Goal: Find specific page/section: Find specific page/section

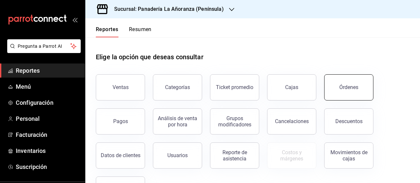
click at [342, 91] on button "Órdenes" at bounding box center [348, 87] width 49 height 26
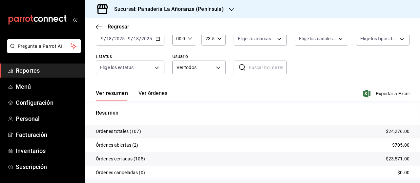
scroll to position [39, 0]
click at [229, 10] on icon "button" at bounding box center [231, 9] width 5 height 3
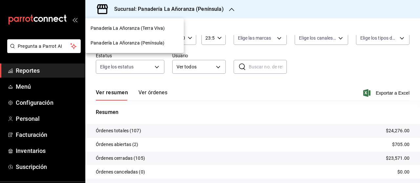
click at [152, 28] on span "Panadería La Añoranza (Terra Viva)" at bounding box center [127, 28] width 74 height 7
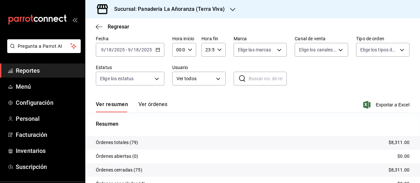
scroll to position [39, 0]
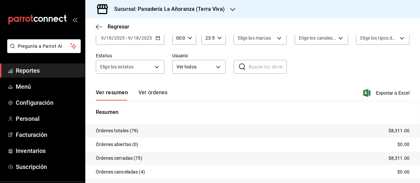
click at [230, 10] on icon "button" at bounding box center [232, 9] width 5 height 5
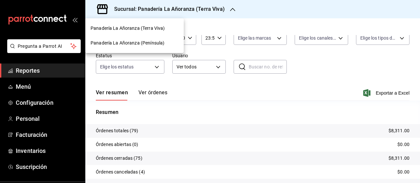
click at [155, 41] on span "Panadería La Añoranza (Península)" at bounding box center [127, 43] width 74 height 7
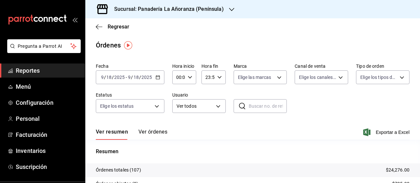
click at [137, 74] on div "[DATE] [DATE] - [DATE] [DATE]" at bounding box center [130, 77] width 69 height 14
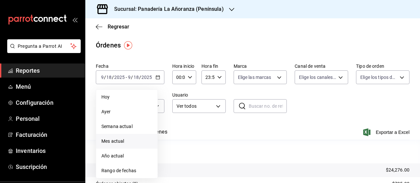
click at [119, 141] on span "Mes actual" at bounding box center [126, 141] width 51 height 7
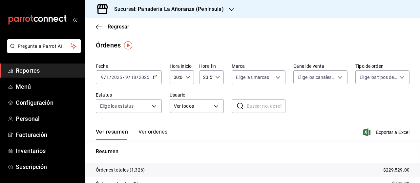
scroll to position [74, 0]
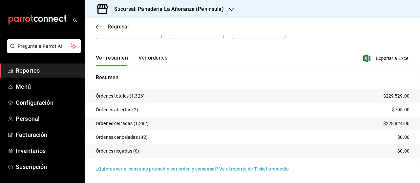
click at [97, 26] on icon "button" at bounding box center [97, 26] width 3 height 5
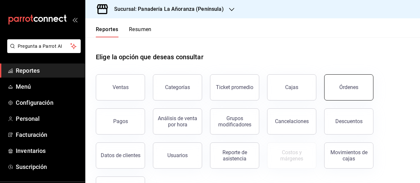
click at [335, 86] on button "Órdenes" at bounding box center [348, 87] width 49 height 26
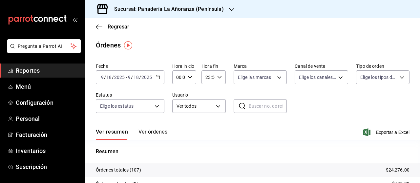
click at [226, 10] on div "Sucursal: Panadería La Añoranza (Península)" at bounding box center [163, 9] width 146 height 18
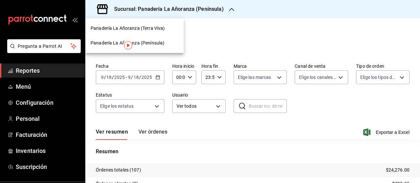
click at [161, 30] on span "Panadería La Añoranza (Terra Viva)" at bounding box center [127, 28] width 74 height 7
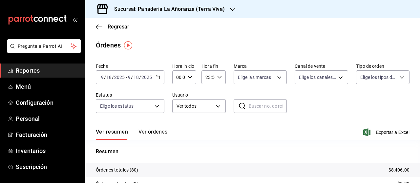
click at [28, 69] on span "Reportes" at bounding box center [48, 70] width 64 height 9
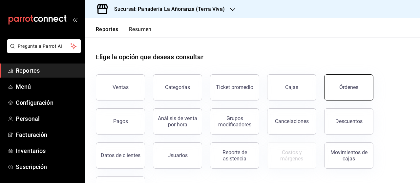
click at [337, 90] on button "Órdenes" at bounding box center [348, 87] width 49 height 26
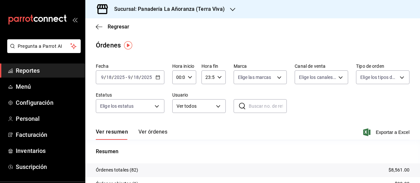
click at [27, 67] on span "Reportes" at bounding box center [48, 70] width 64 height 9
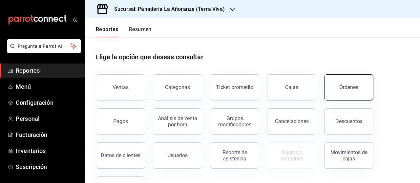
click at [349, 90] on div "Órdenes" at bounding box center [348, 87] width 19 height 6
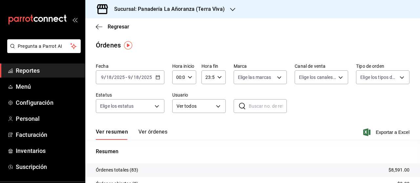
click at [232, 10] on icon "button" at bounding box center [232, 9] width 5 height 5
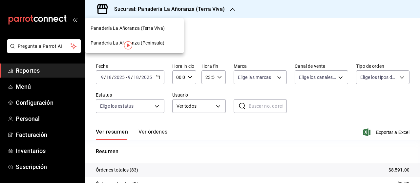
click at [141, 43] on span "Panadería La Añoranza (Península)" at bounding box center [127, 43] width 74 height 7
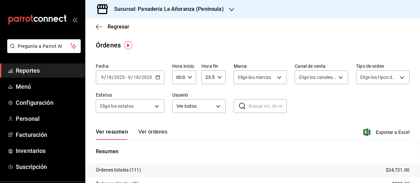
click at [41, 69] on span "Reportes" at bounding box center [48, 70] width 64 height 9
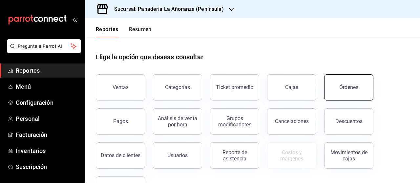
click at [348, 87] on div "Órdenes" at bounding box center [348, 87] width 19 height 6
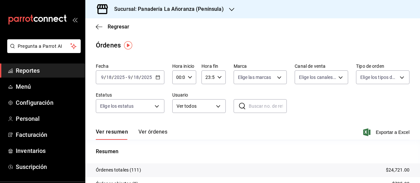
click at [230, 10] on icon "button" at bounding box center [231, 9] width 5 height 5
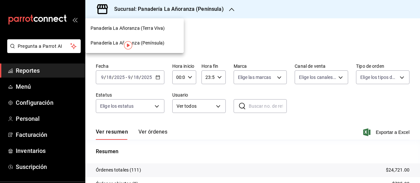
click at [138, 30] on span "Panadería La Añoranza (Terra Viva)" at bounding box center [127, 28] width 74 height 7
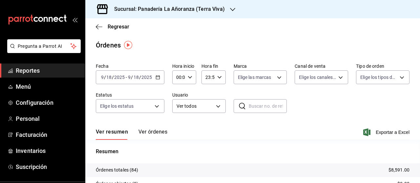
scroll to position [13, 0]
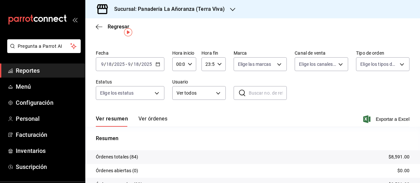
click at [230, 8] on icon "button" at bounding box center [232, 9] width 5 height 5
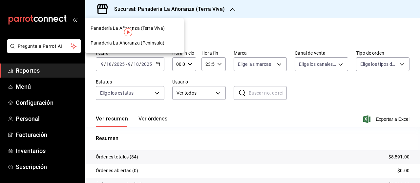
click at [155, 42] on span "Panadería La Añoranza (Península)" at bounding box center [127, 43] width 74 height 7
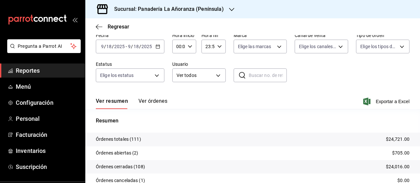
scroll to position [52, 0]
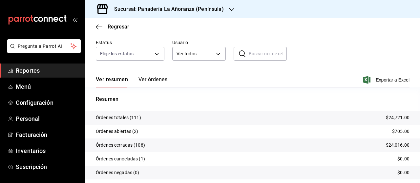
click at [26, 68] on span "Reportes" at bounding box center [48, 70] width 64 height 9
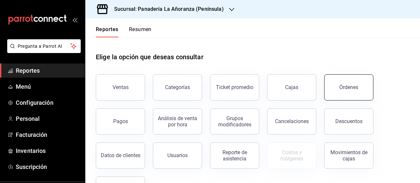
click at [334, 87] on button "Órdenes" at bounding box center [348, 87] width 49 height 26
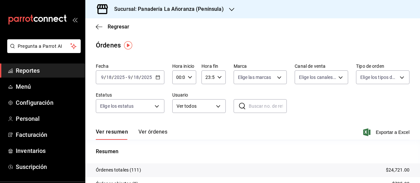
click at [122, 76] on input "2025" at bounding box center [119, 77] width 11 height 5
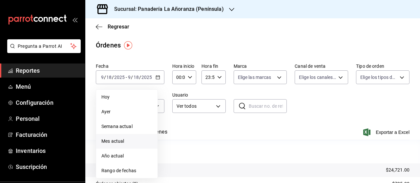
click at [106, 143] on span "Mes actual" at bounding box center [126, 141] width 51 height 7
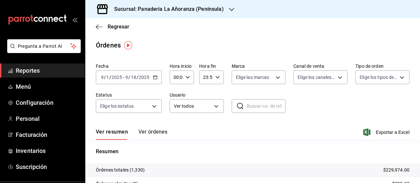
click at [229, 10] on icon "button" at bounding box center [231, 9] width 5 height 5
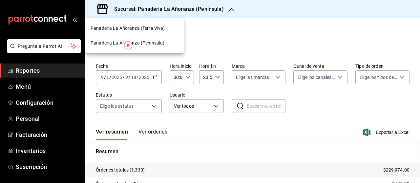
click at [157, 25] on span "Panadería La Añoranza (Terra Viva)" at bounding box center [127, 28] width 74 height 7
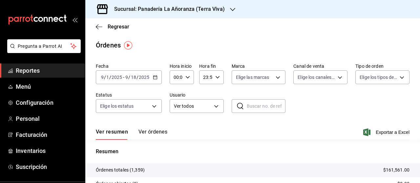
click at [21, 70] on span "Reportes" at bounding box center [48, 70] width 64 height 9
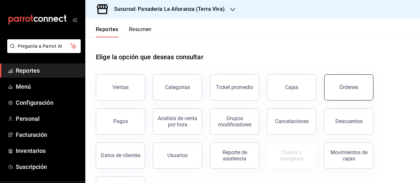
click at [352, 88] on div "Órdenes" at bounding box center [348, 87] width 19 height 6
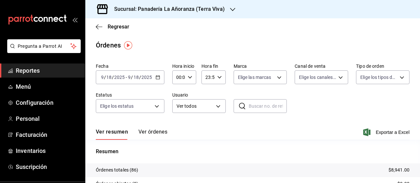
click at [231, 10] on icon "button" at bounding box center [232, 9] width 5 height 5
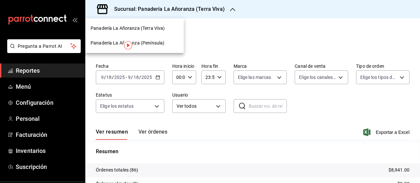
click at [156, 42] on span "Panadería La Añoranza (Península)" at bounding box center [127, 43] width 74 height 7
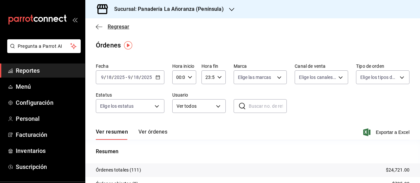
click at [97, 27] on icon "button" at bounding box center [99, 27] width 7 height 0
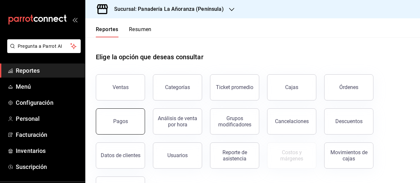
click at [136, 115] on button "Pagos" at bounding box center [120, 122] width 49 height 26
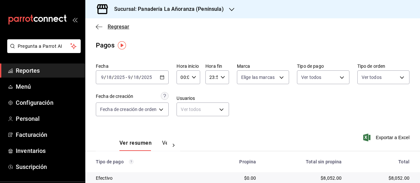
click at [98, 29] on icon "button" at bounding box center [97, 26] width 3 height 5
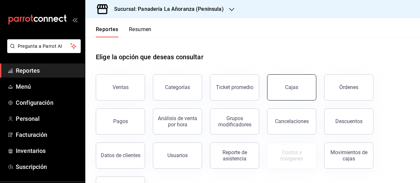
click at [306, 87] on link "Cajas" at bounding box center [291, 87] width 49 height 26
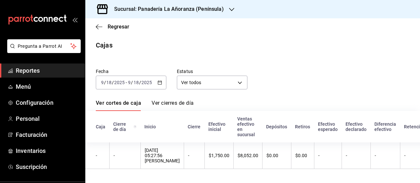
scroll to position [3, 0]
click at [229, 12] on icon "button" at bounding box center [231, 9] width 5 height 5
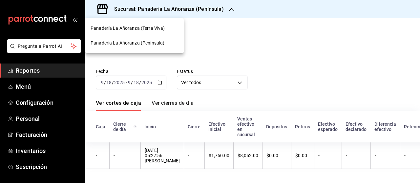
click at [152, 29] on span "Panadería La Añoranza (Terra Viva)" at bounding box center [127, 28] width 74 height 7
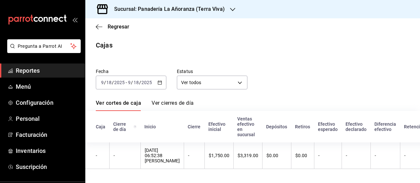
click at [230, 10] on icon "button" at bounding box center [232, 9] width 5 height 3
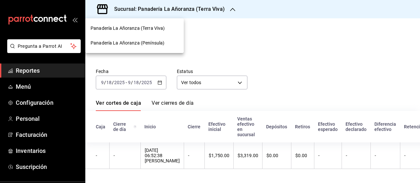
click at [151, 32] on div "Panadería La Añoranza (Terra Viva)" at bounding box center [134, 28] width 98 height 15
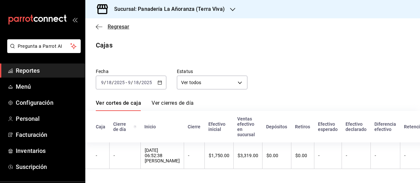
click at [98, 24] on icon "button" at bounding box center [99, 27] width 7 height 6
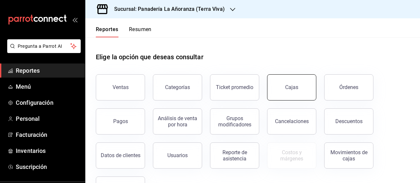
click at [297, 87] on div "Cajas" at bounding box center [291, 88] width 13 height 8
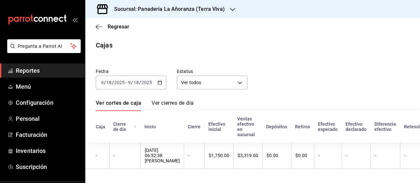
click at [28, 76] on link "Reportes" at bounding box center [42, 71] width 85 height 14
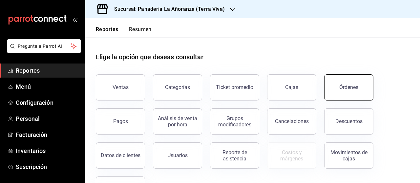
click at [354, 83] on button "Órdenes" at bounding box center [348, 87] width 49 height 26
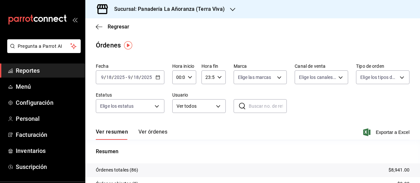
click at [230, 10] on icon "button" at bounding box center [232, 9] width 5 height 5
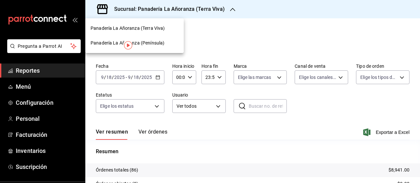
click at [145, 41] on span "Panadería La Añoranza (Península)" at bounding box center [127, 43] width 74 height 7
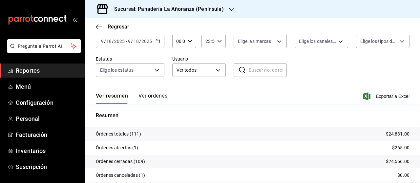
scroll to position [39, 0]
